Goal: Task Accomplishment & Management: Use online tool/utility

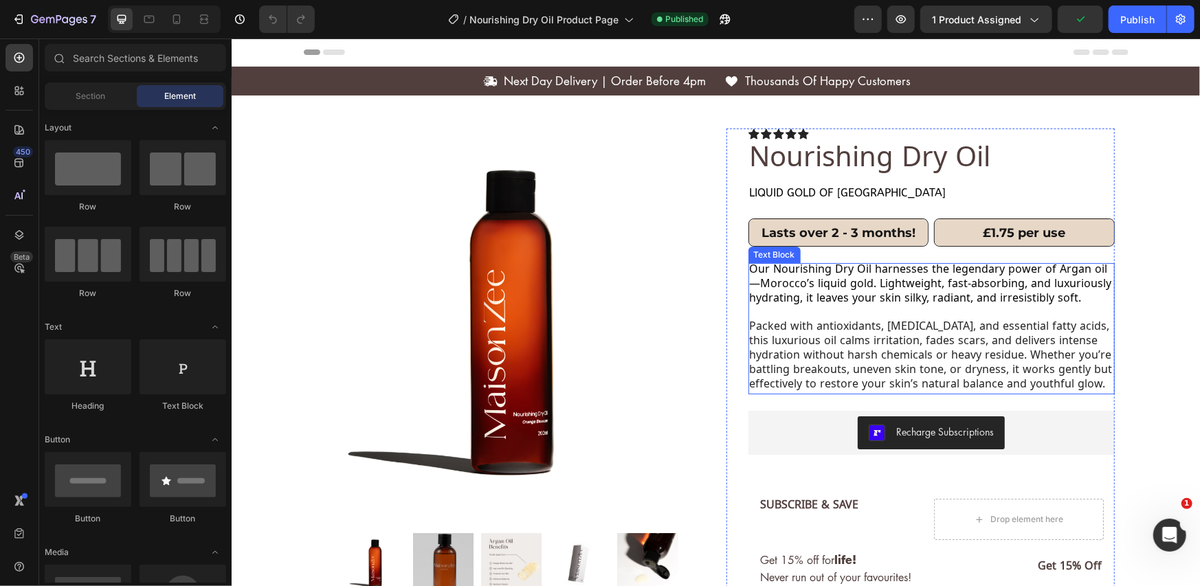
click at [784, 328] on p "Packed with antioxidants, [MEDICAL_DATA], and essential fatty acids, this luxur…" at bounding box center [931, 356] width 364 height 71
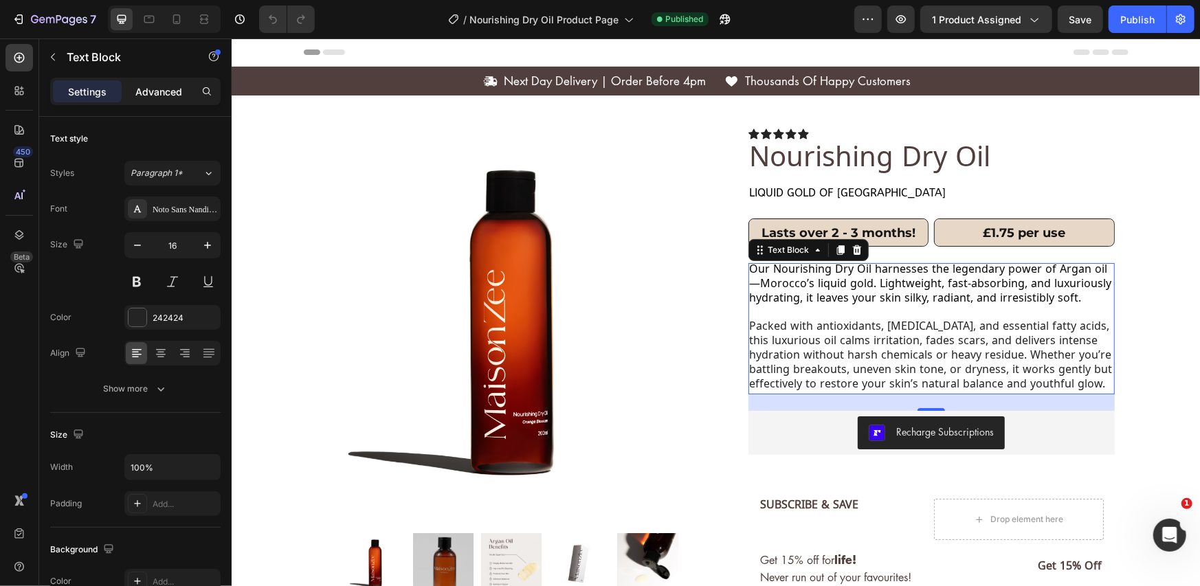
click at [163, 92] on p "Advanced" at bounding box center [158, 92] width 47 height 14
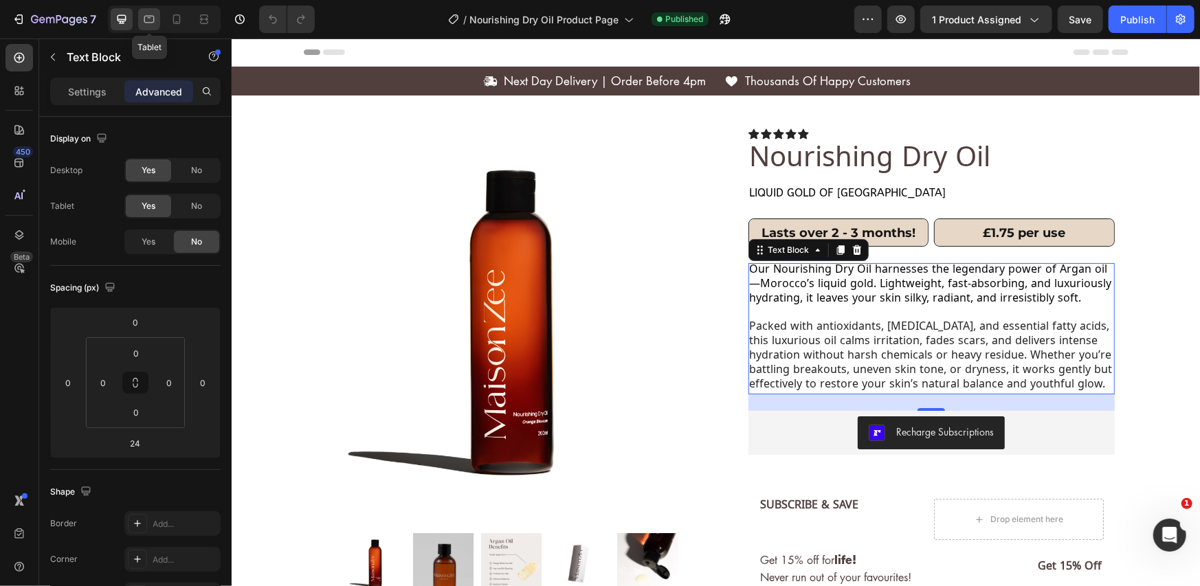
click at [149, 21] on icon at bounding box center [149, 19] width 14 height 14
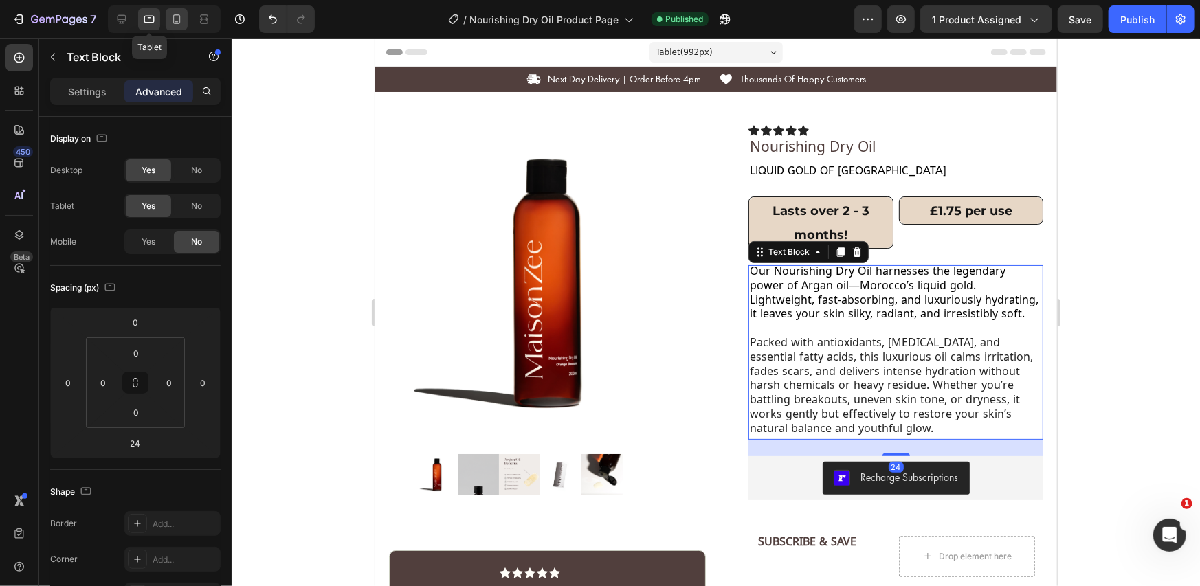
scroll to position [178, 0]
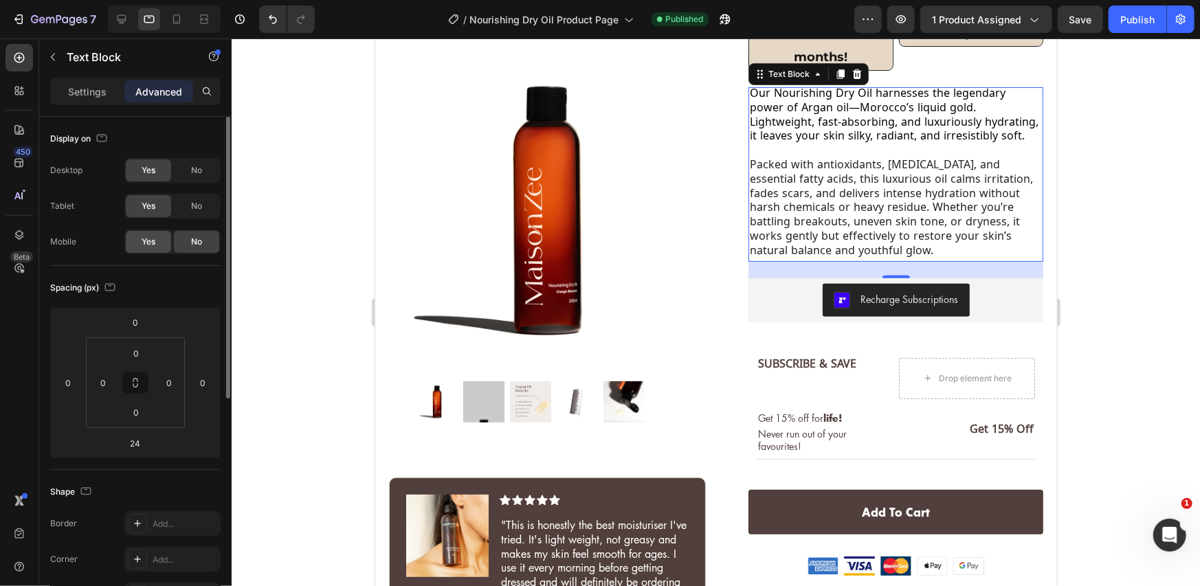
click at [146, 236] on span "Yes" at bounding box center [149, 242] width 14 height 12
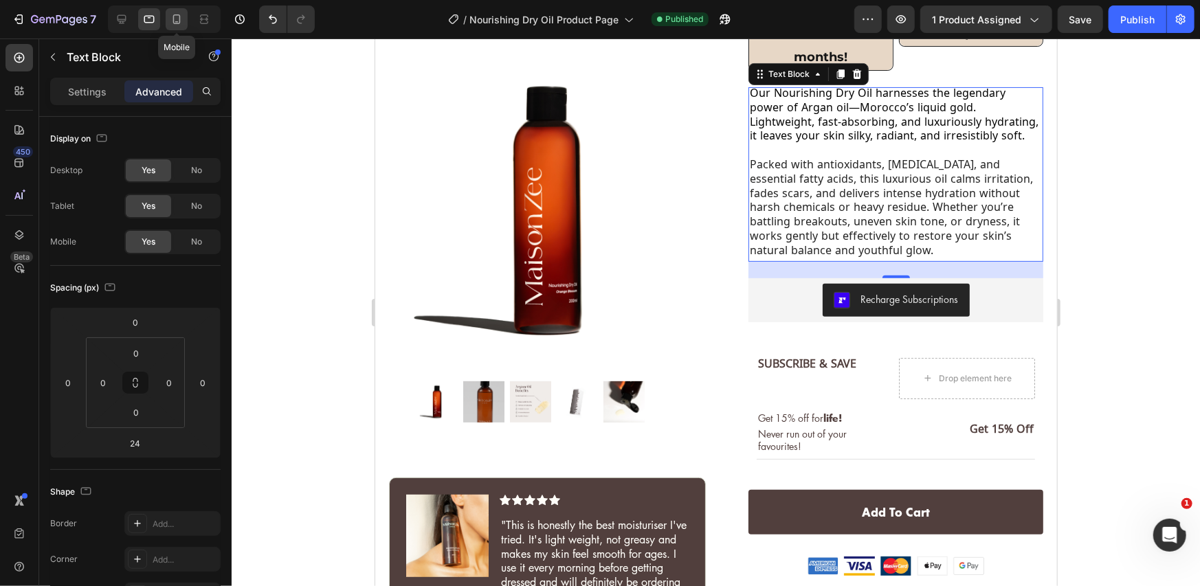
click at [183, 14] on icon at bounding box center [177, 19] width 14 height 14
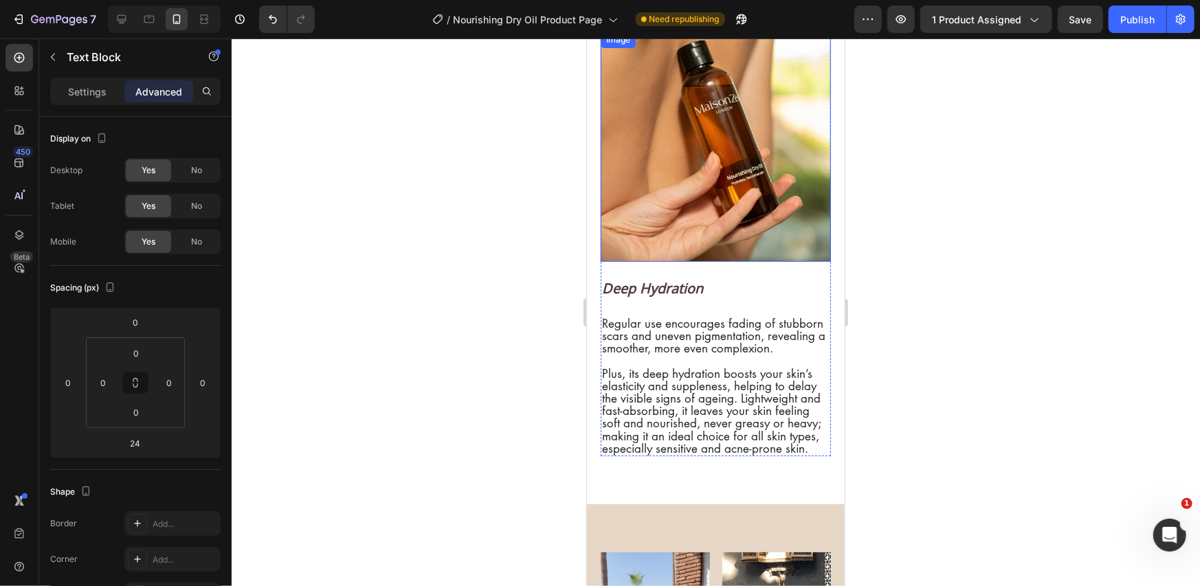
scroll to position [3103, 0]
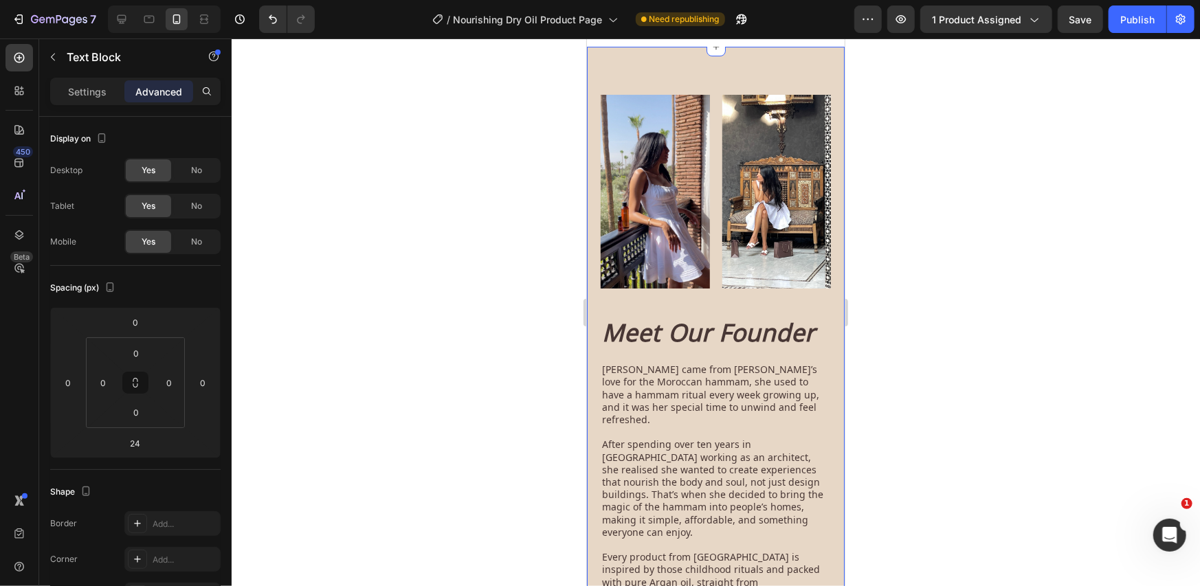
click at [647, 293] on div "Image Image Row Meet Our Founder Heading [PERSON_NAME] came from [PERSON_NAME]’…" at bounding box center [715, 323] width 258 height 555
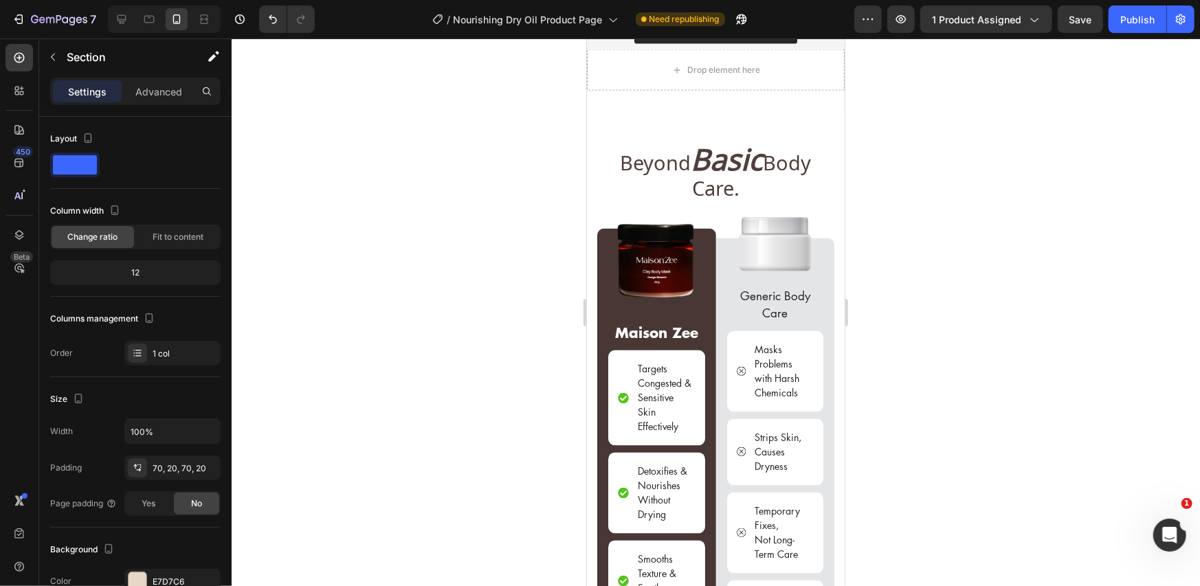
scroll to position [1243, 0]
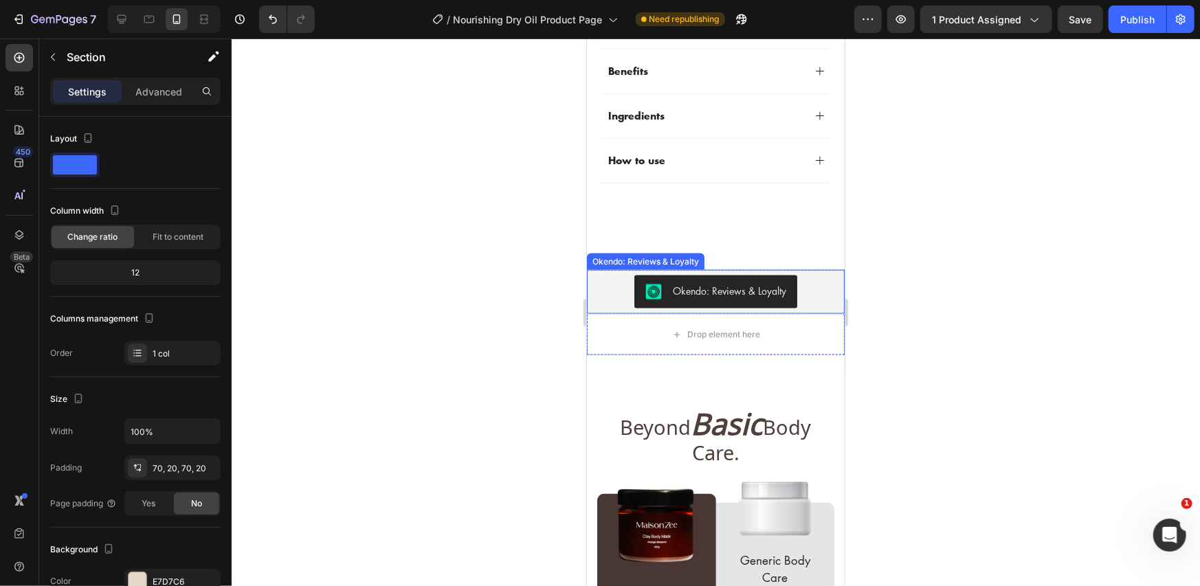
click at [600, 287] on div "Okendo: Reviews & Loyalty" at bounding box center [715, 291] width 247 height 33
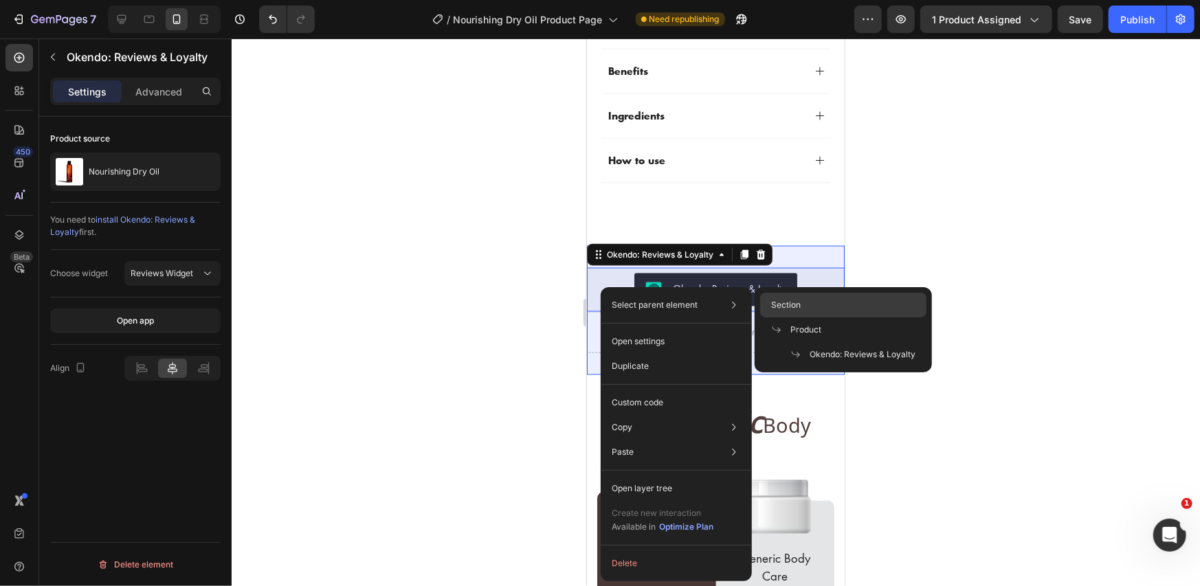
click at [836, 309] on div "Section" at bounding box center [843, 305] width 166 height 25
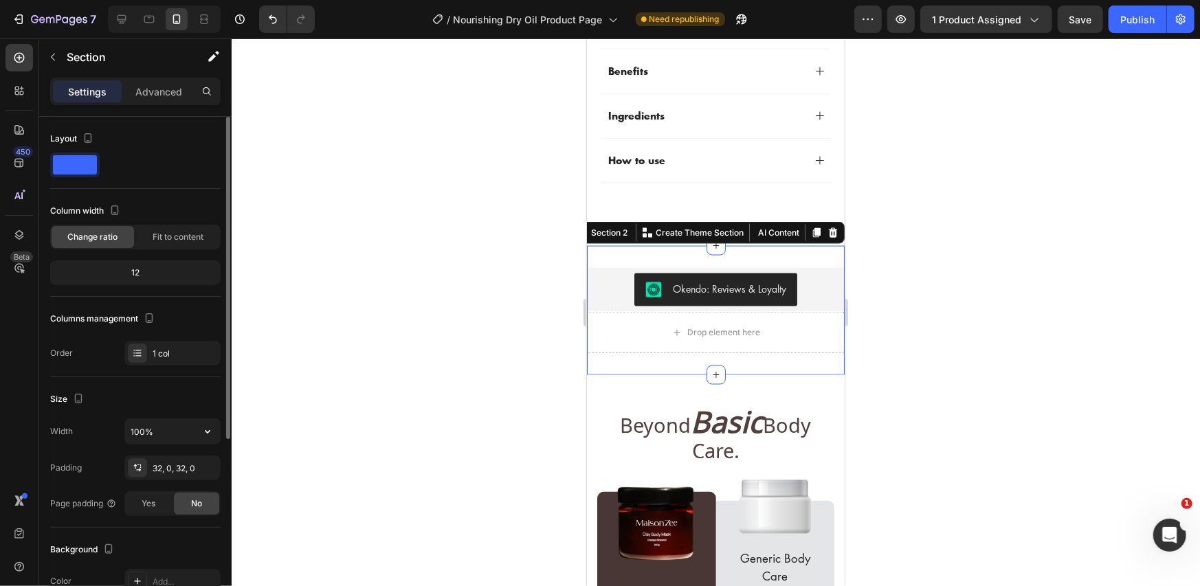
scroll to position [293, 0]
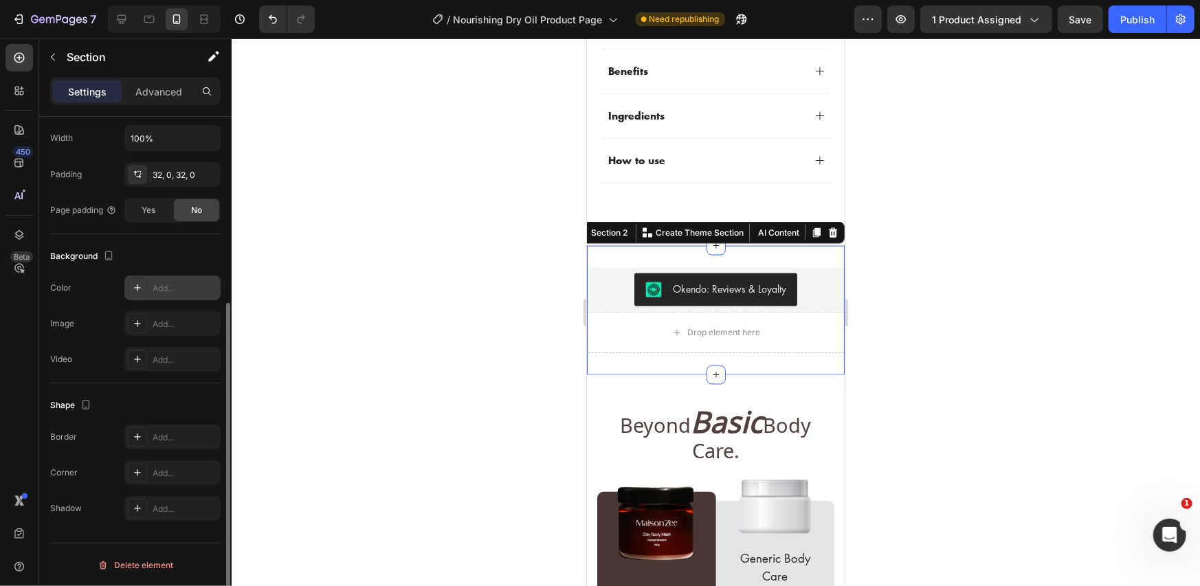
click at [132, 291] on icon at bounding box center [137, 287] width 11 height 11
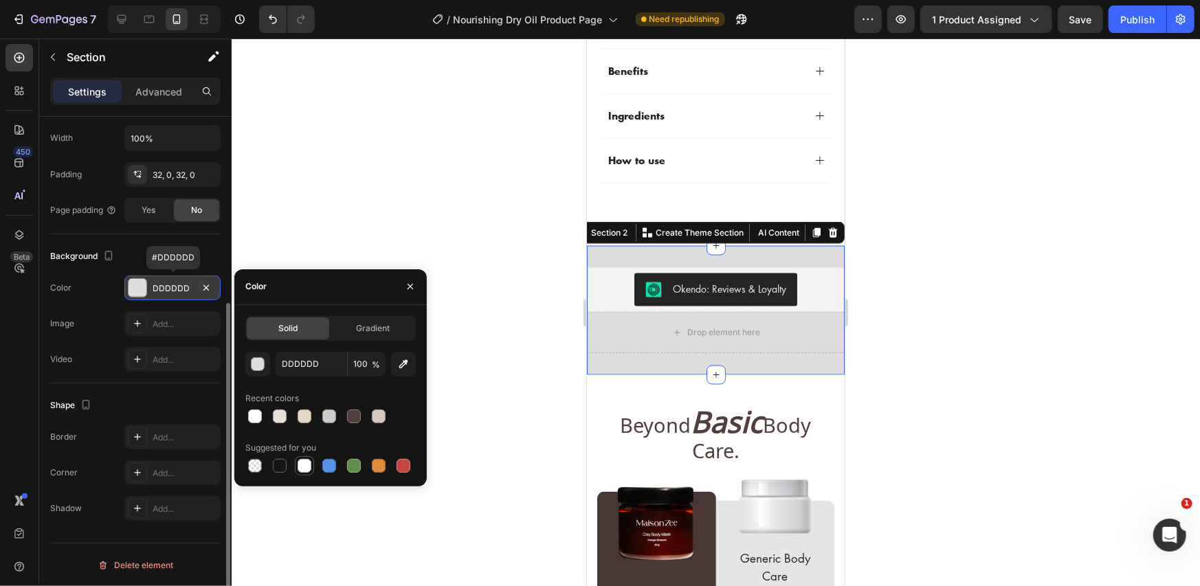
click at [302, 469] on div at bounding box center [305, 466] width 14 height 14
type input "FFFFFF"
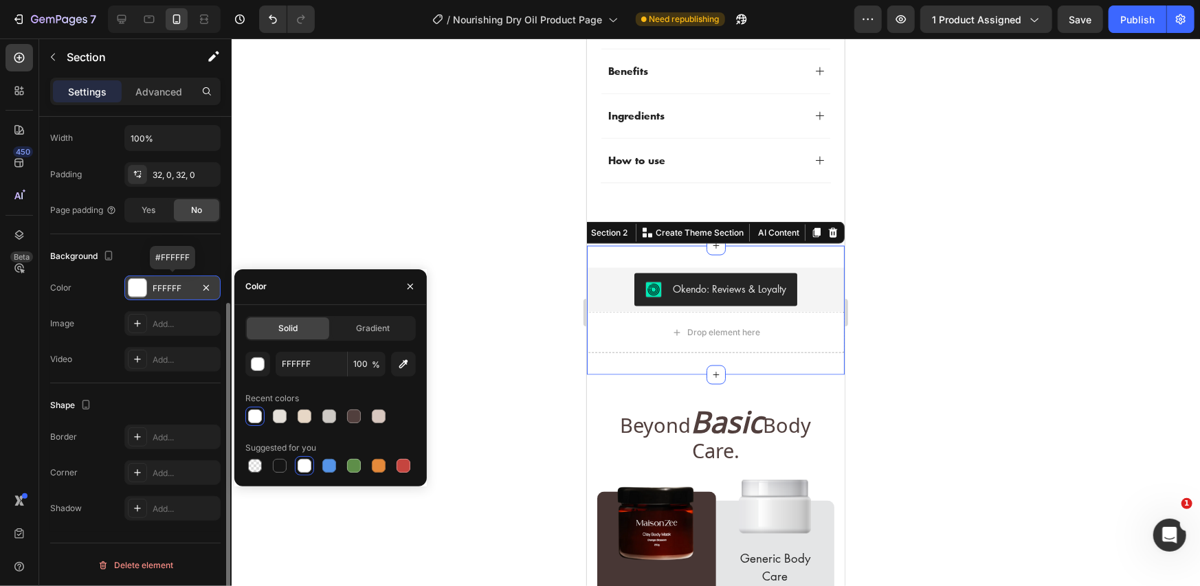
click at [254, 421] on div at bounding box center [255, 417] width 14 height 14
click at [441, 212] on div at bounding box center [716, 312] width 968 height 548
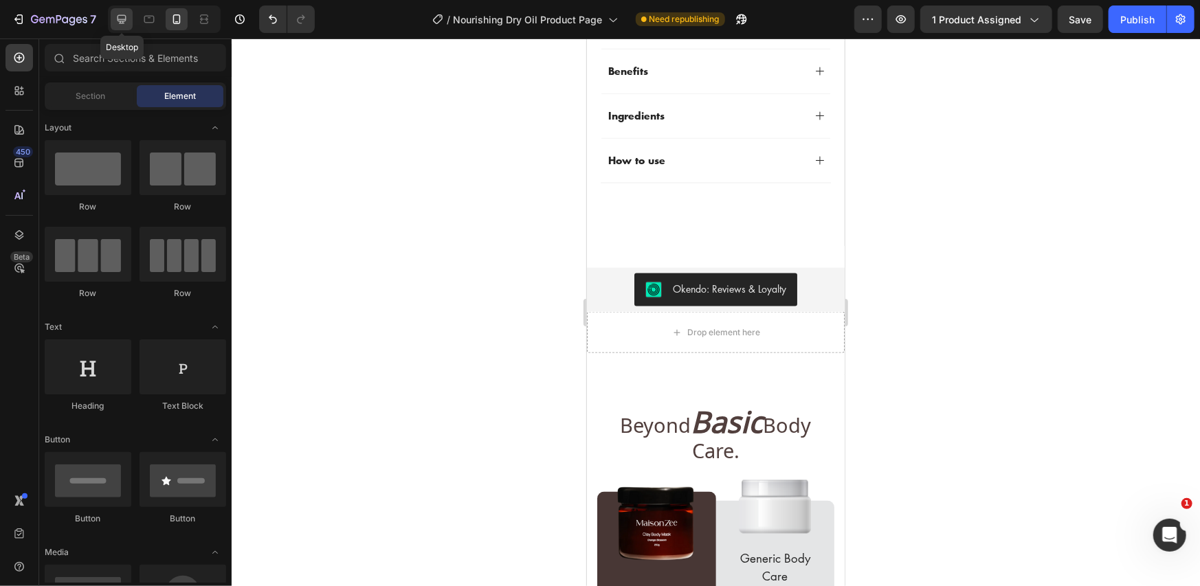
click at [122, 29] on div at bounding box center [122, 19] width 22 height 22
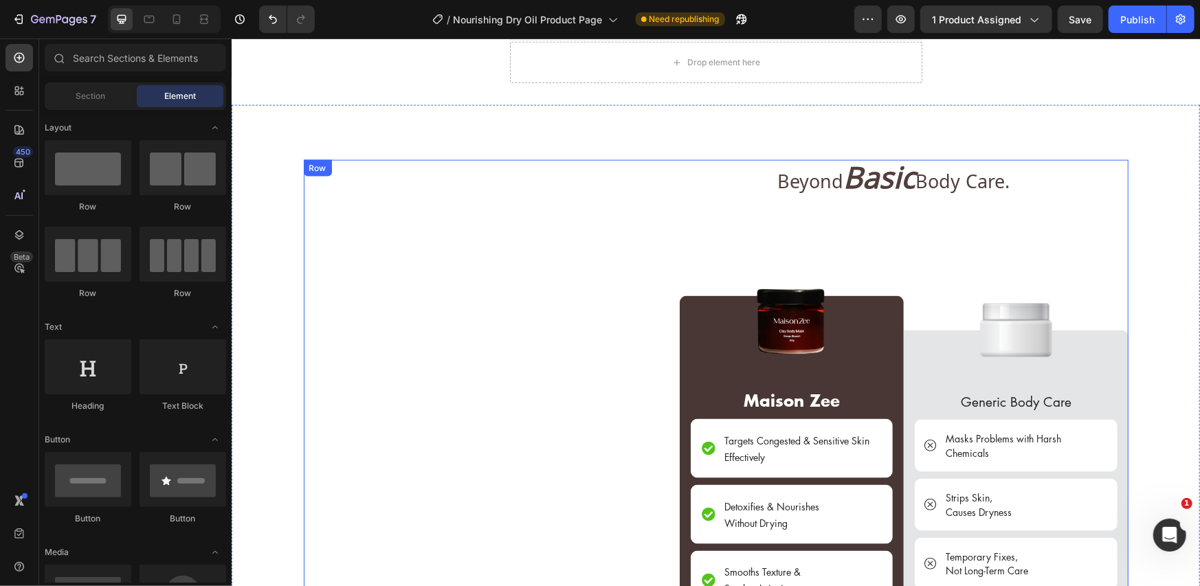
scroll to position [803, 0]
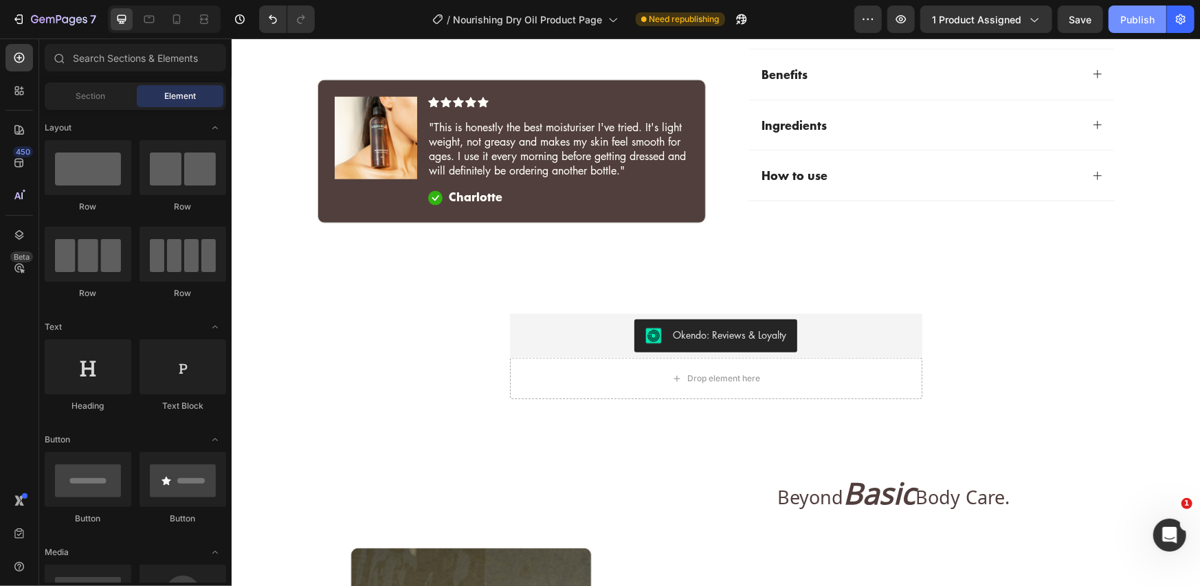
click at [1120, 17] on div "Publish" at bounding box center [1137, 19] width 34 height 14
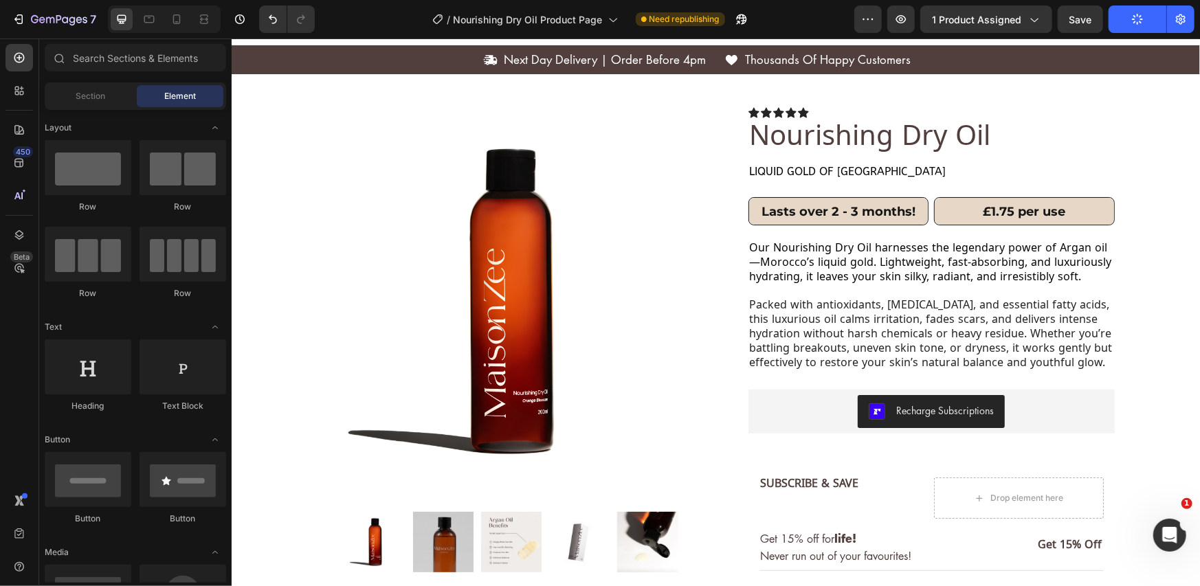
scroll to position [0, 0]
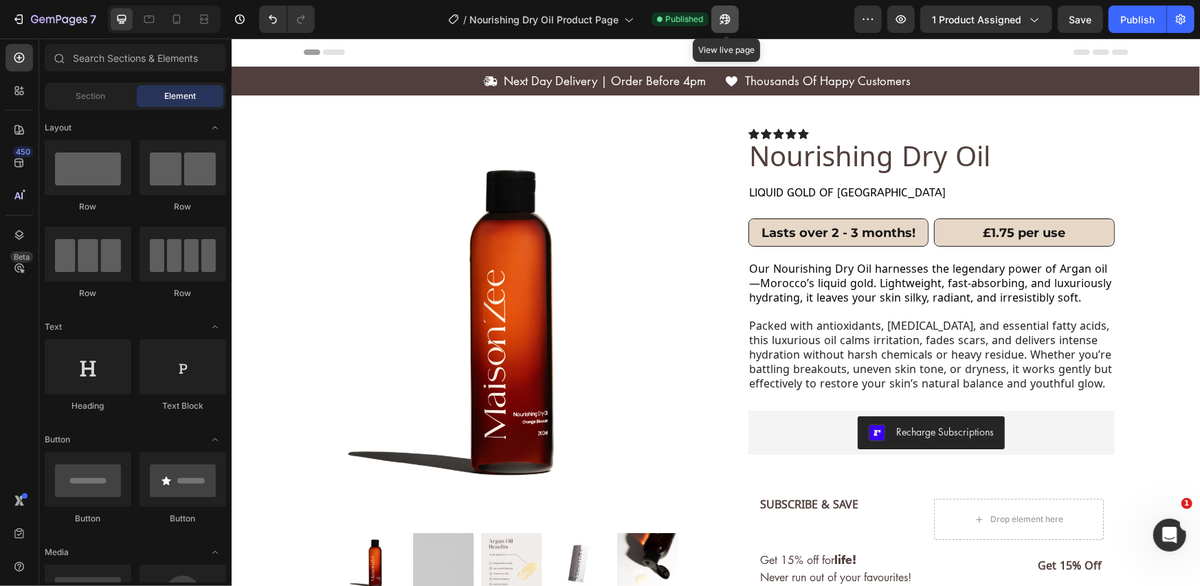
click at [722, 22] on icon "button" at bounding box center [725, 19] width 14 height 14
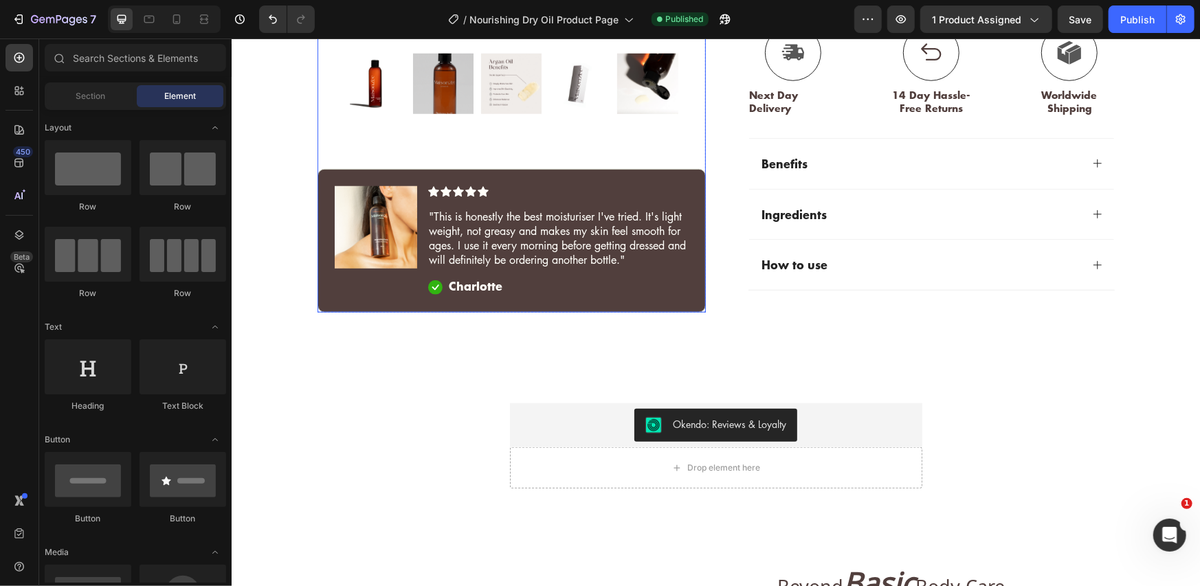
scroll to position [916, 0]
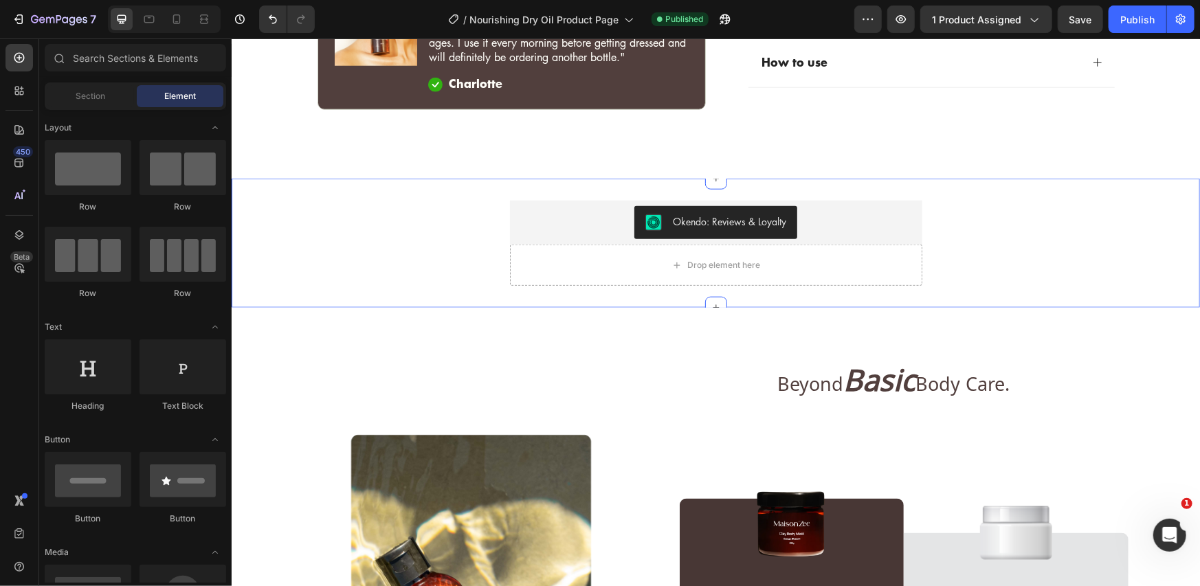
click at [474, 228] on div "Okendo: Reviews & Loyalty Okendo: Reviews & Loyalty Drop element here Product" at bounding box center [715, 242] width 968 height 85
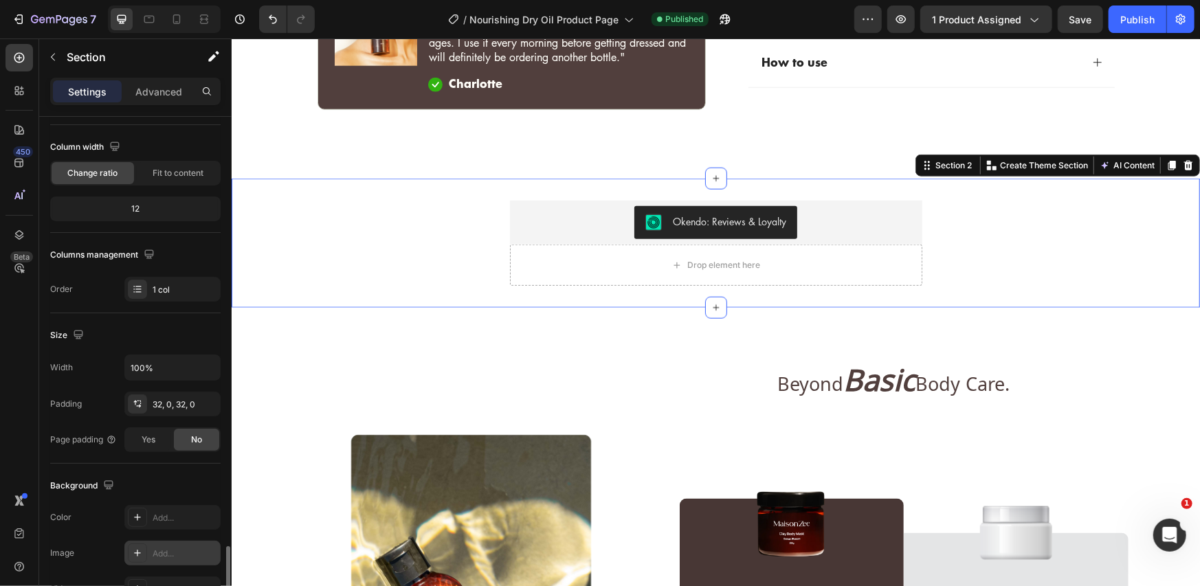
scroll to position [329, 0]
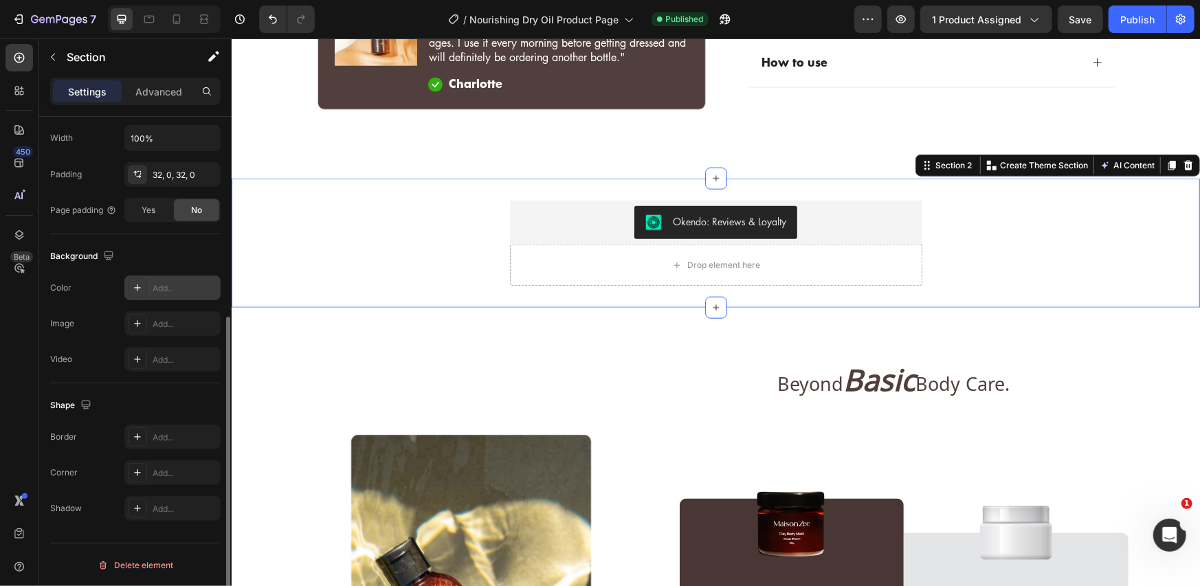
click at [133, 288] on icon at bounding box center [137, 287] width 11 height 11
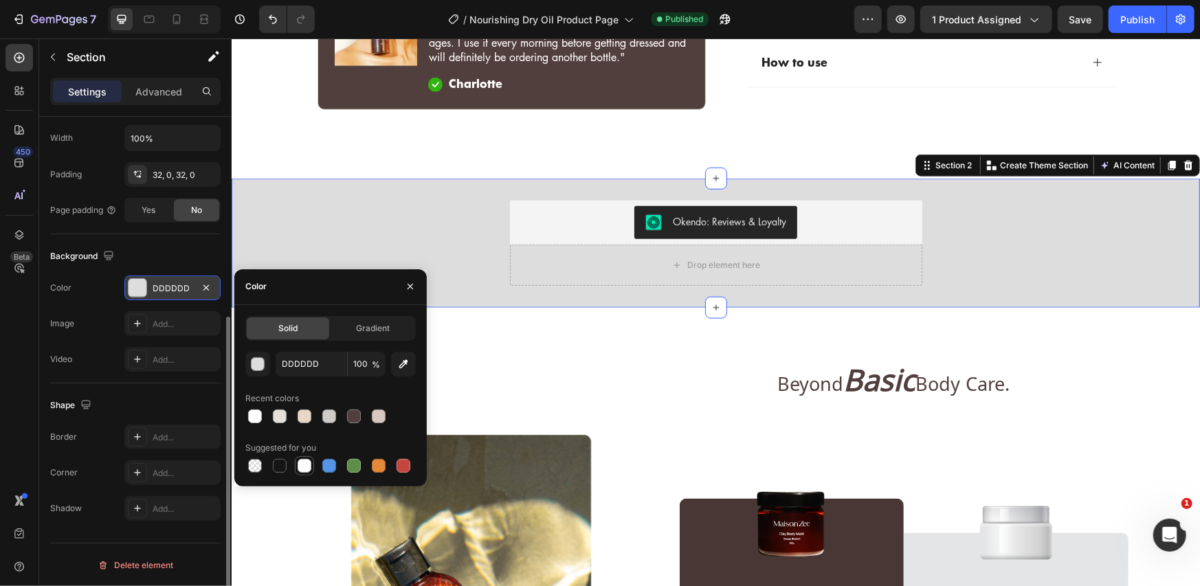
click at [295, 462] on div at bounding box center [304, 465] width 19 height 19
type input "FFFFFF"
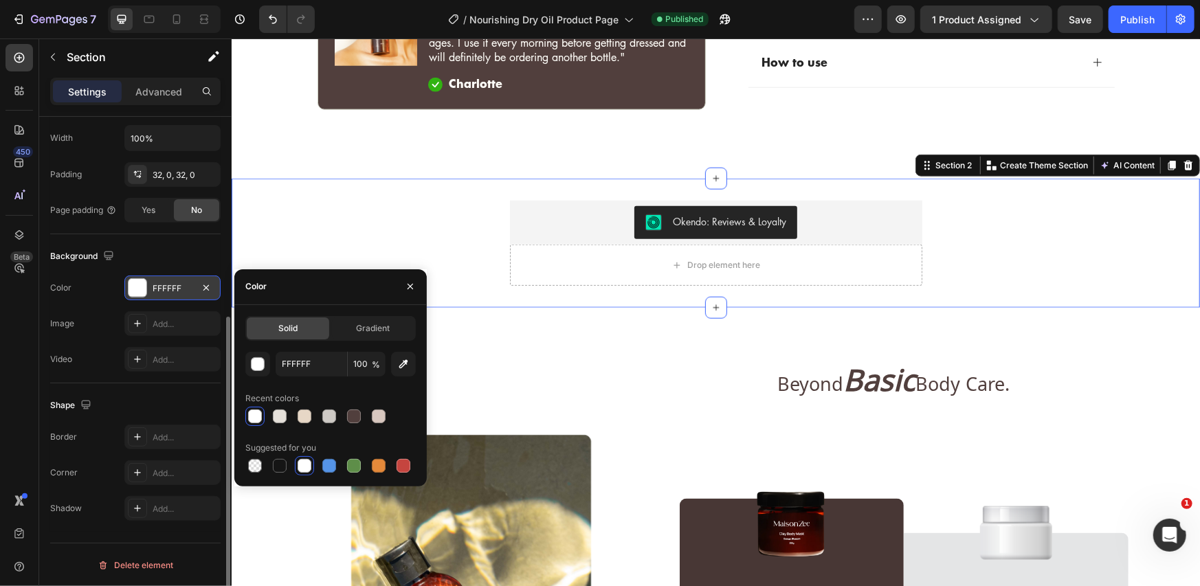
click at [190, 250] on div "Background" at bounding box center [135, 256] width 170 height 22
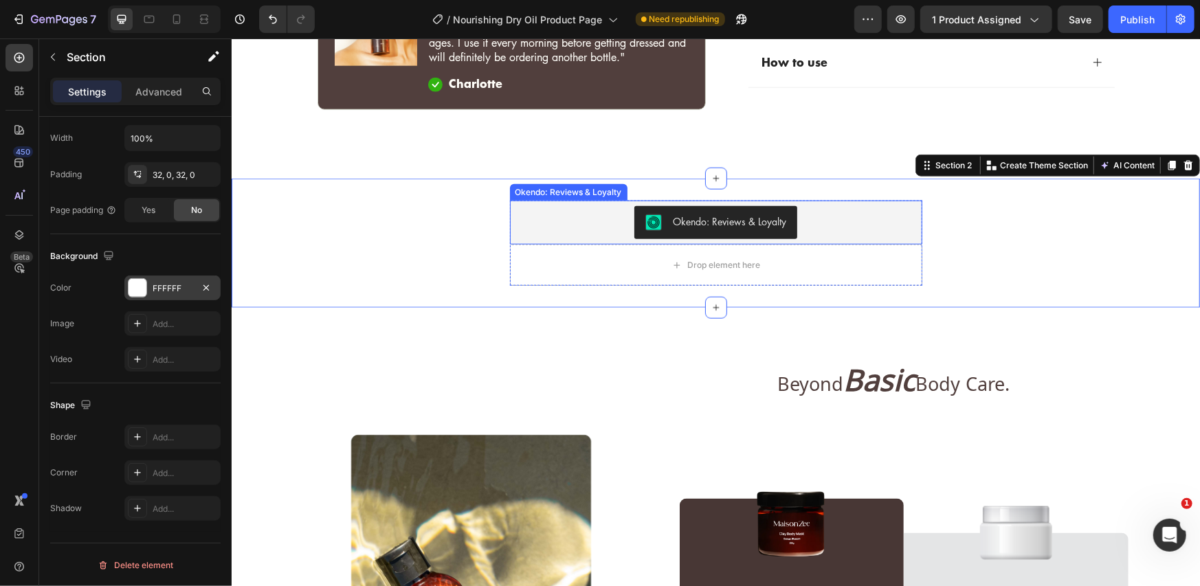
scroll to position [0, 0]
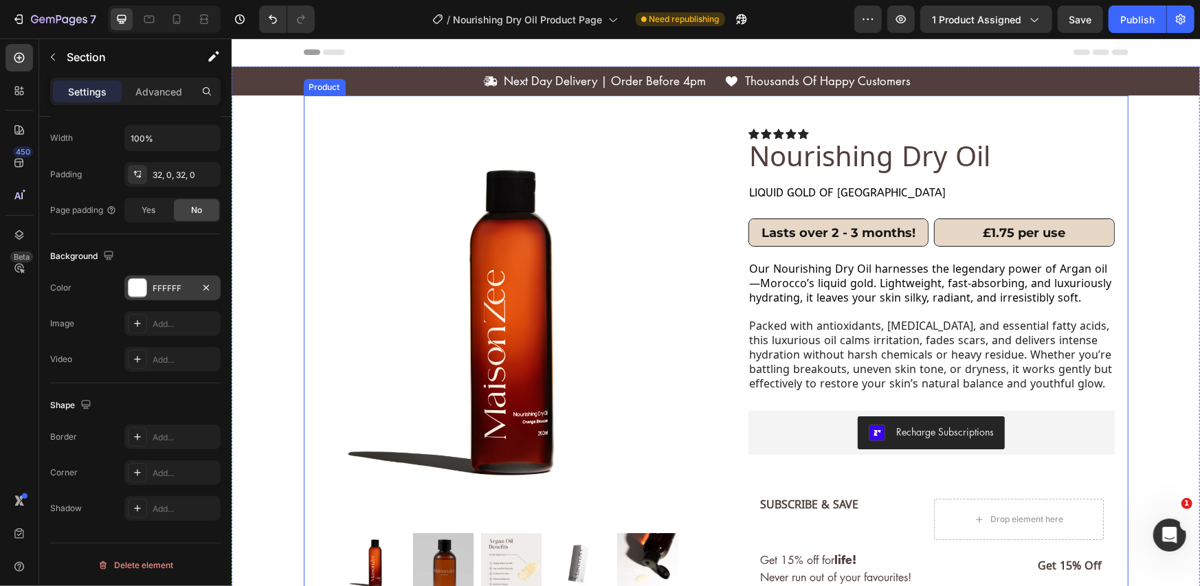
click at [700, 102] on div "Product Images Image Icon Icon Icon Icon Icon Icon List "This is honestly the b…" at bounding box center [715, 560] width 825 height 931
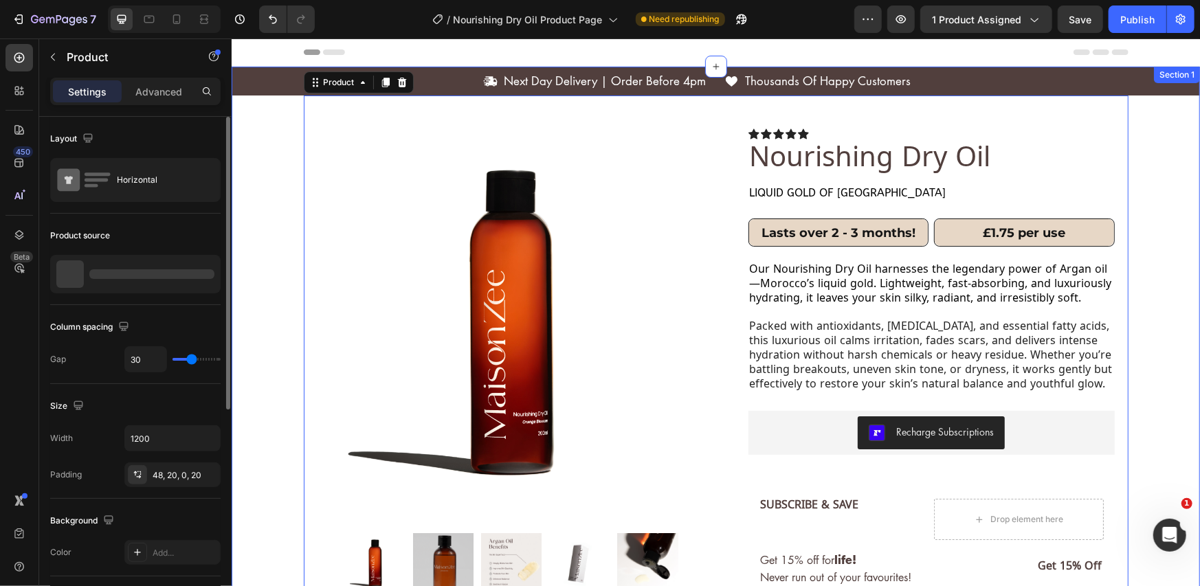
click at [278, 118] on div "Icon Next Day Delivery | Order Before 4pm Text [GEOGRAPHIC_DATA] Icon Thousands…" at bounding box center [715, 546] width 968 height 960
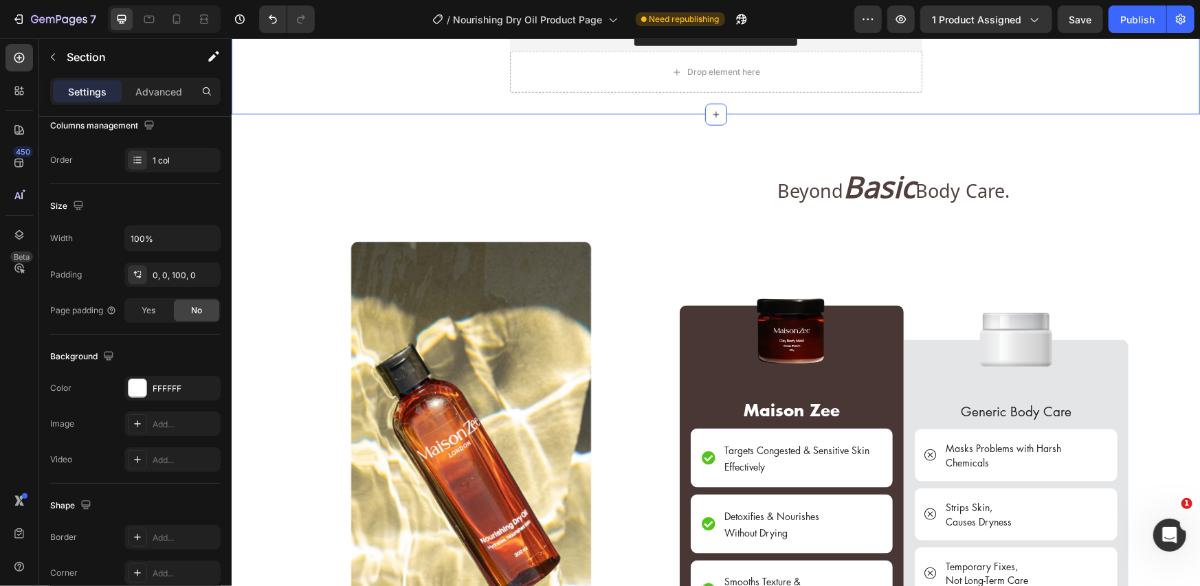
scroll to position [916, 0]
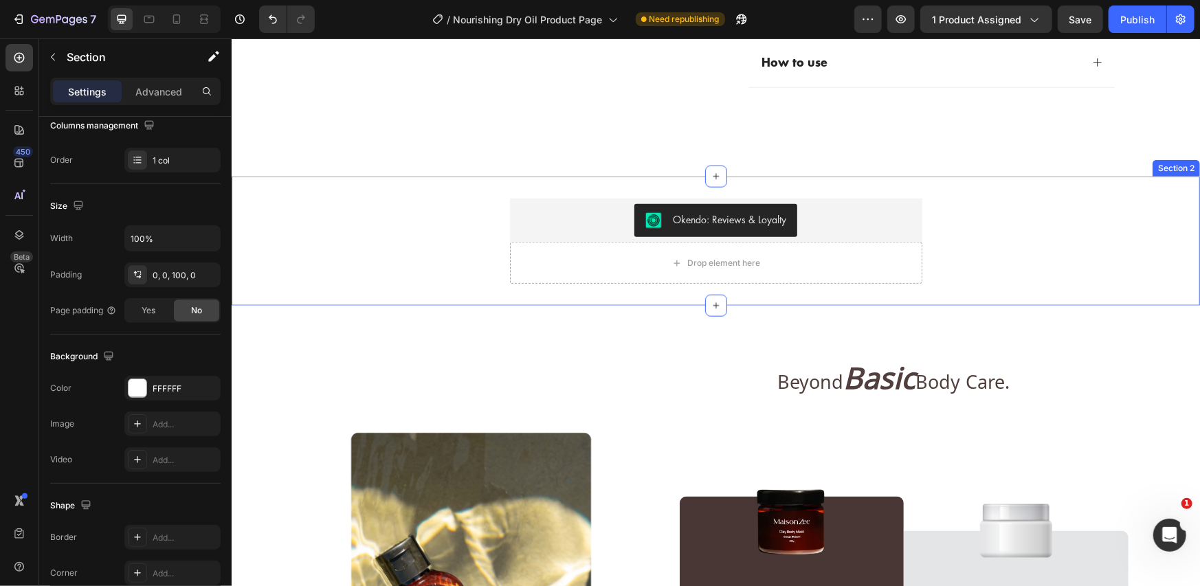
click at [267, 285] on div "Okendo: Reviews & Loyalty Okendo: Reviews & Loyalty Drop element here Product S…" at bounding box center [715, 240] width 968 height 129
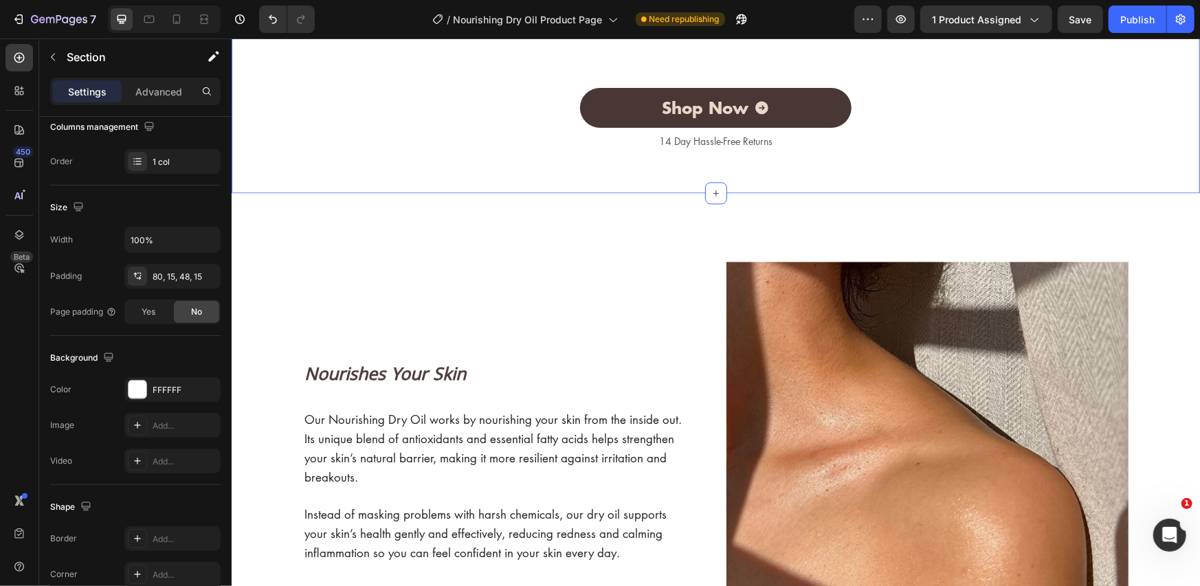
scroll to position [1832, 0]
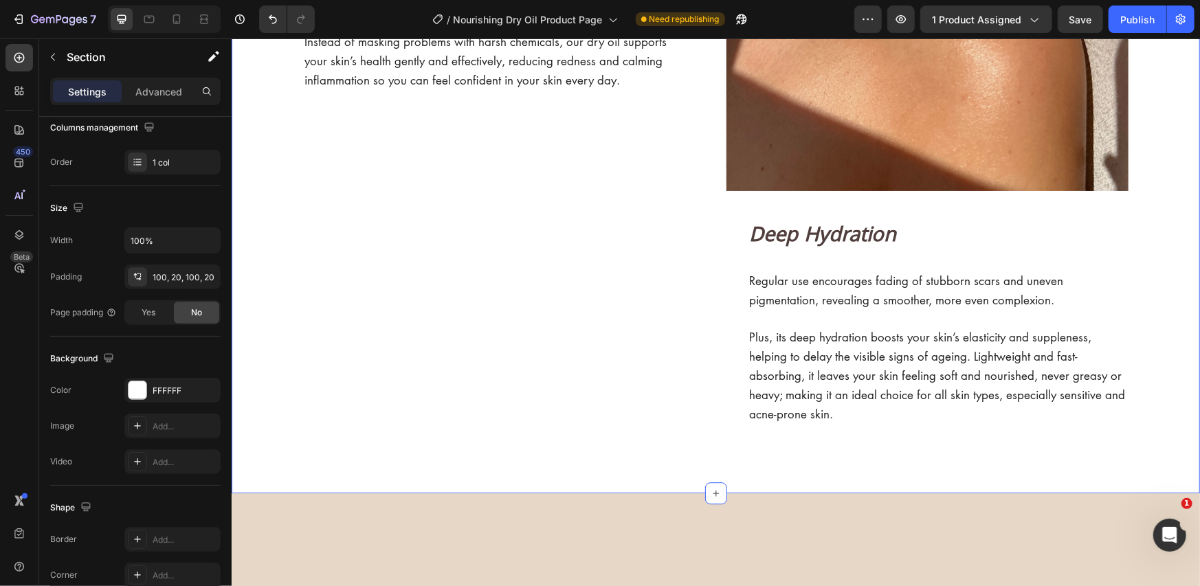
scroll to position [2749, 0]
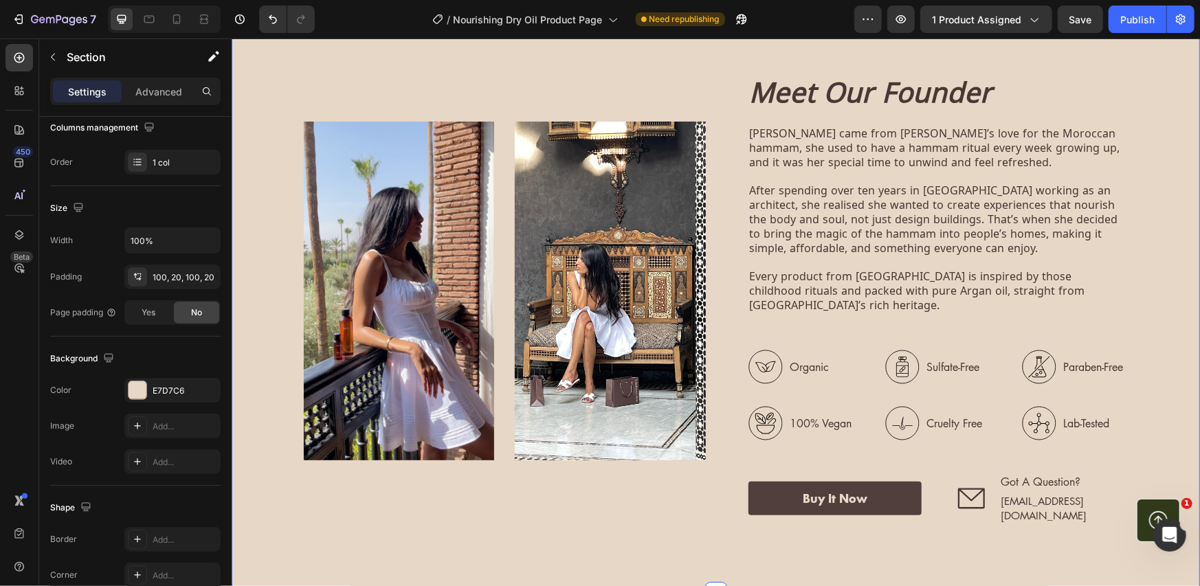
scroll to position [3207, 0]
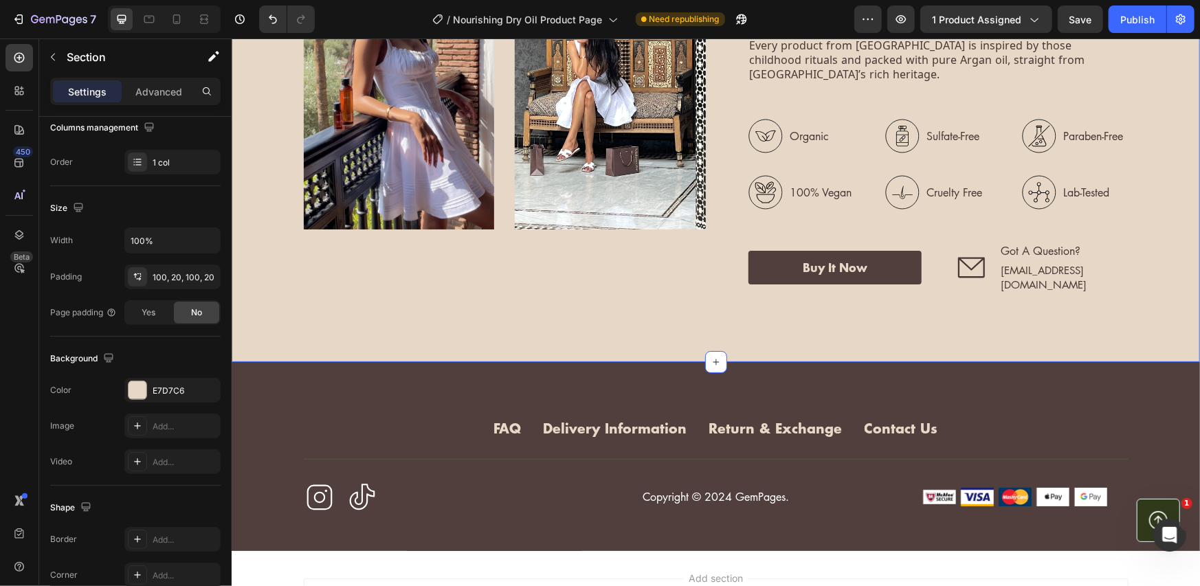
click at [247, 362] on div "FAQ Button Delivery Information Button Return & Exchange Button Contact Us Butt…" at bounding box center [715, 457] width 968 height 190
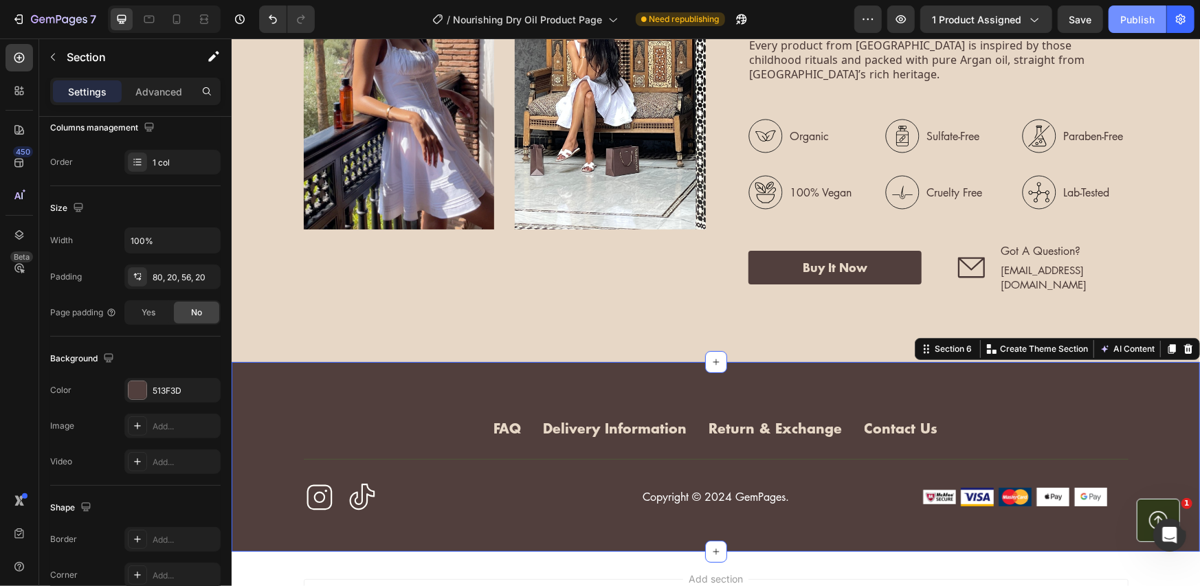
click at [1114, 21] on button "Publish" at bounding box center [1138, 18] width 58 height 27
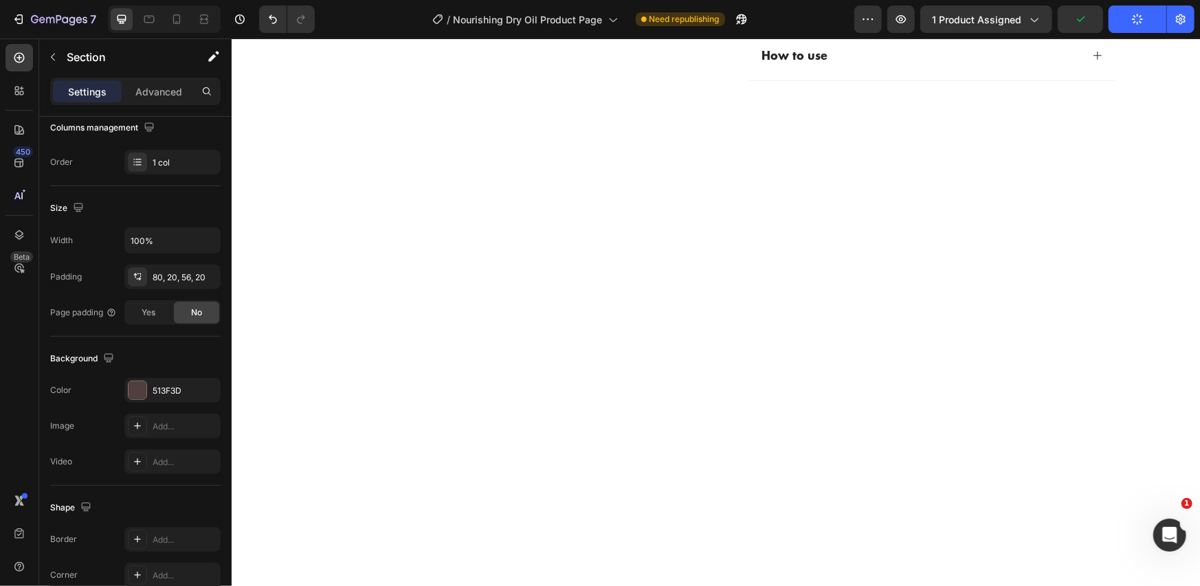
scroll to position [0, 0]
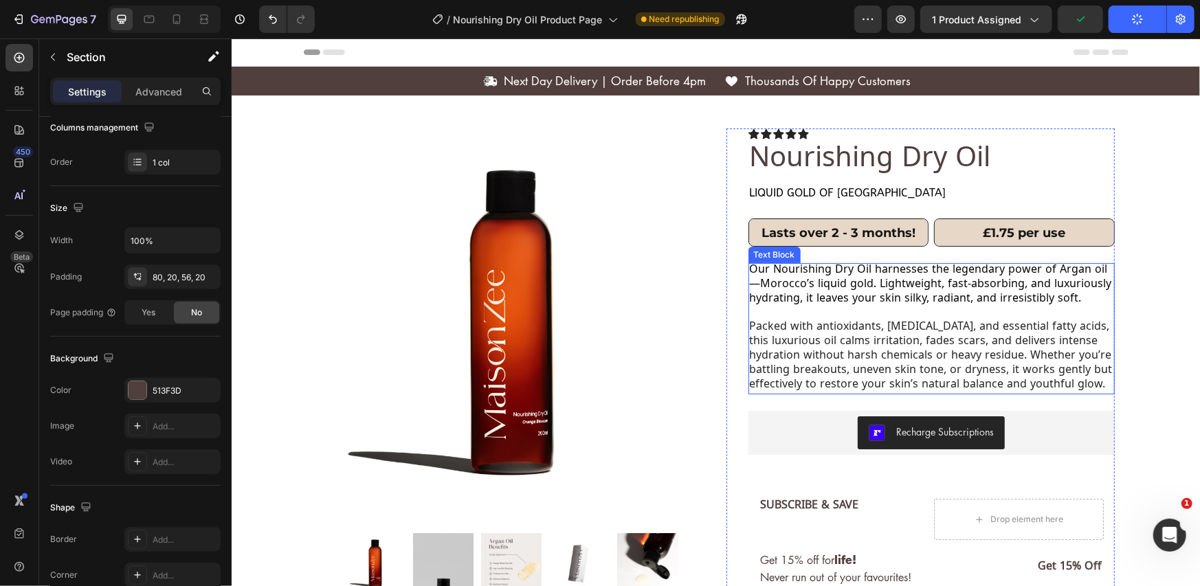
click at [819, 290] on span "Our Nourishing Dry Oil harnesses the legendary power of Argan oil—Morocco’s liq…" at bounding box center [930, 285] width 362 height 45
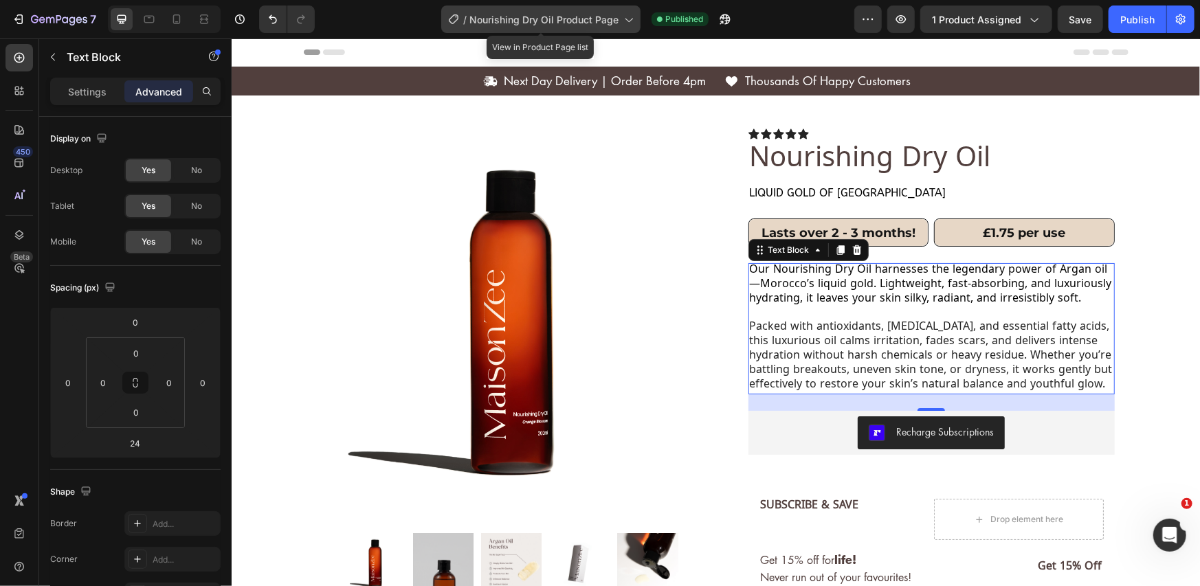
click at [581, 20] on span "Nourishing Dry Oil Product Page" at bounding box center [543, 19] width 149 height 14
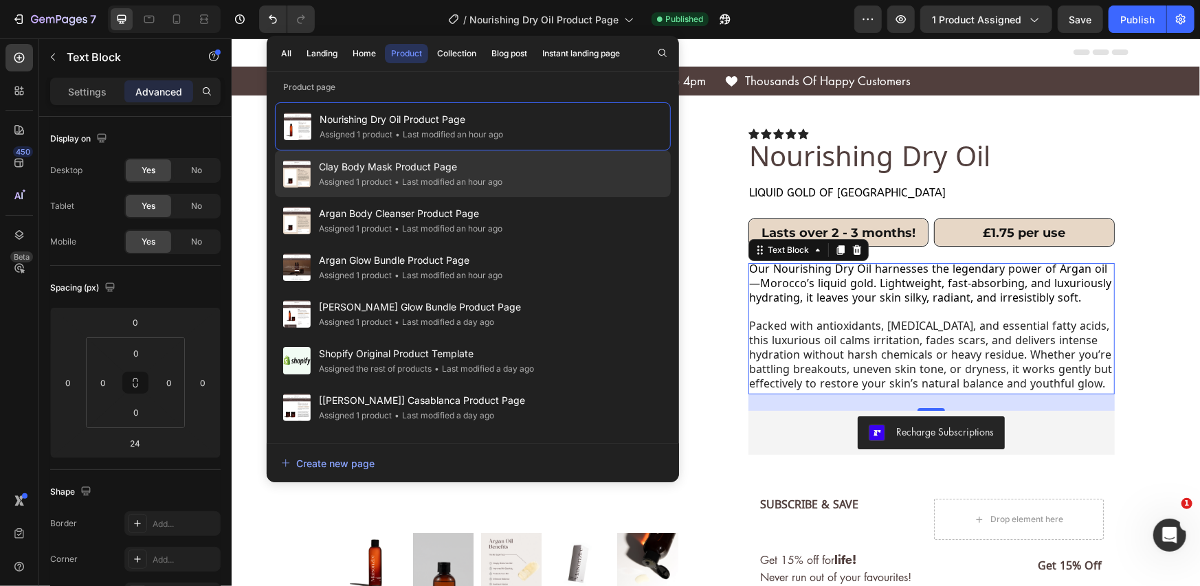
click at [451, 164] on span "Clay Body Mask Product Page" at bounding box center [411, 167] width 184 height 16
